Goal: Task Accomplishment & Management: Manage account settings

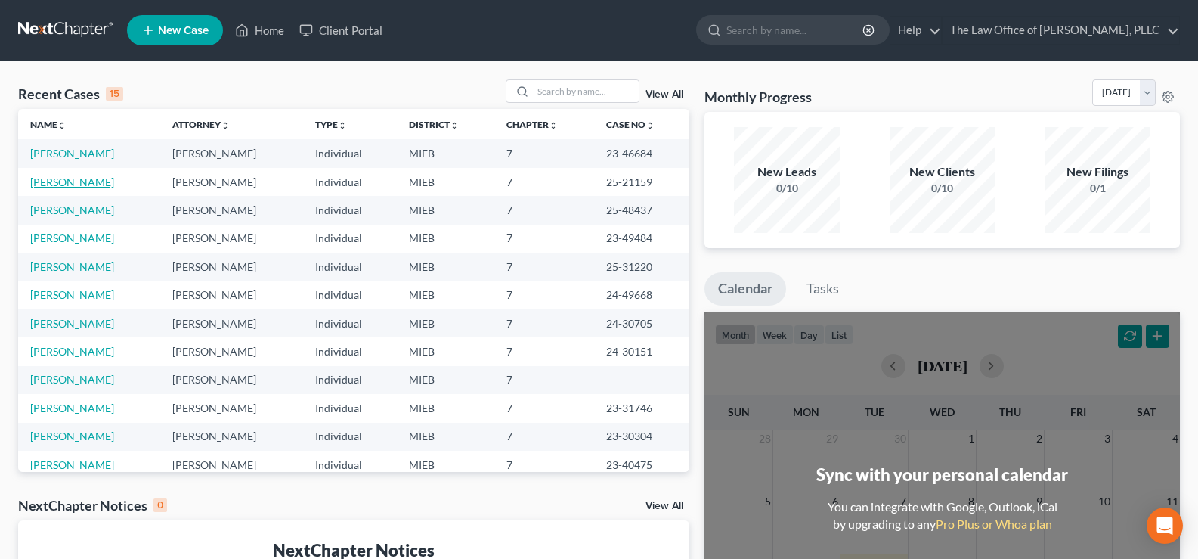
click at [70, 186] on link "[PERSON_NAME]" at bounding box center [72, 181] width 84 height 13
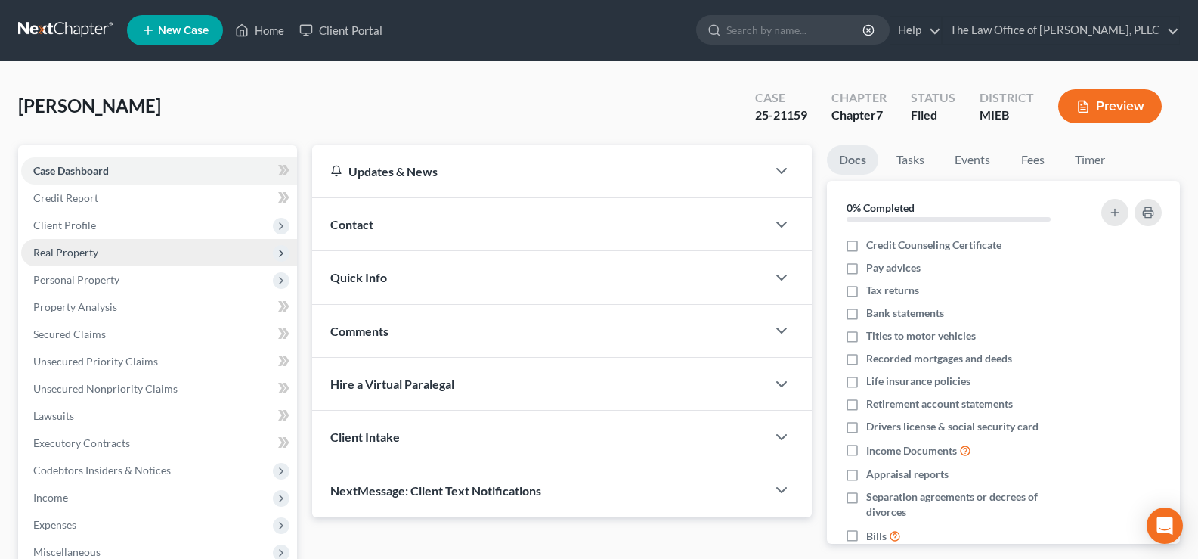
click at [75, 244] on span "Real Property" at bounding box center [159, 252] width 276 height 27
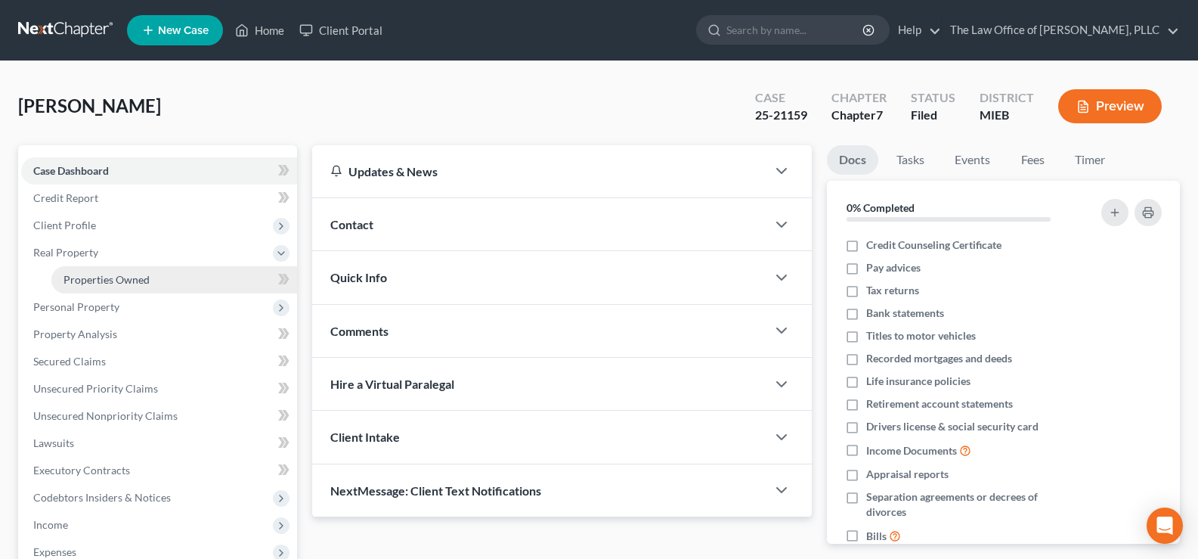
click at [94, 279] on span "Properties Owned" at bounding box center [106, 279] width 86 height 13
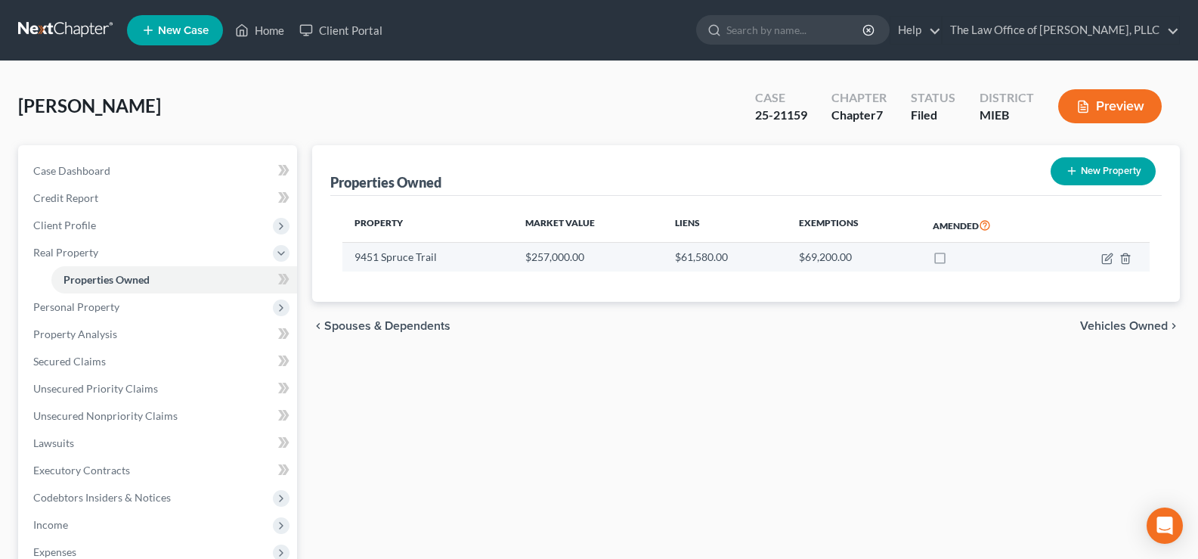
click at [388, 260] on td "9451 Spruce Trail" at bounding box center [427, 257] width 171 height 29
click at [617, 439] on div "Properties Owned New Property Property Market Value Liens Exemptions Amended 94…" at bounding box center [746, 459] width 883 height 628
click at [1101, 259] on icon "button" at bounding box center [1107, 258] width 12 height 12
select select "23"
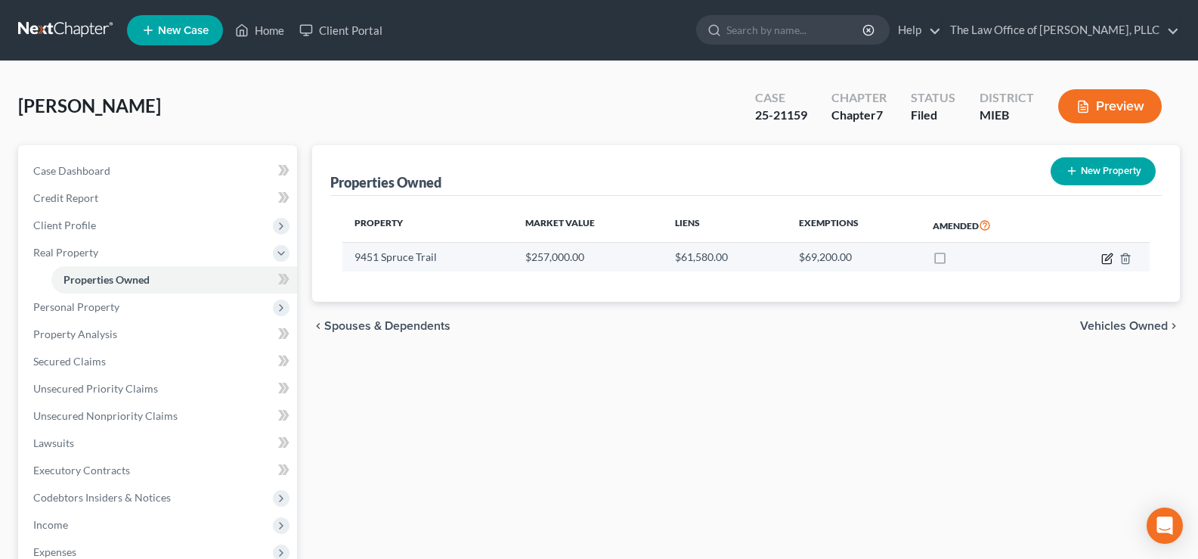
select select "3"
select select "5"
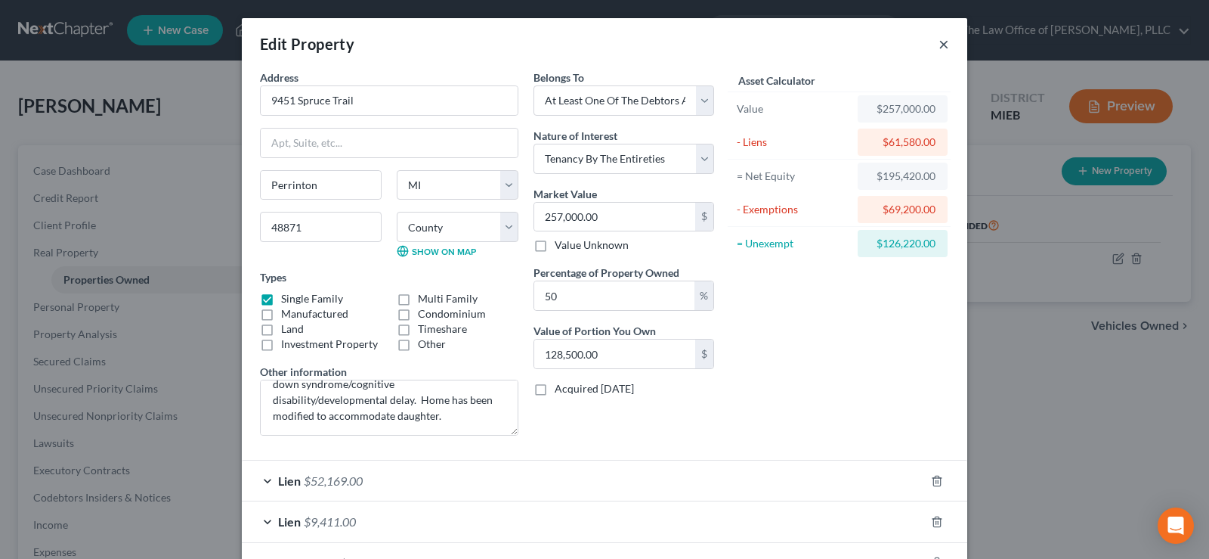
click at [939, 48] on button "×" at bounding box center [944, 44] width 11 height 18
